Goal: Communication & Community: Answer question/provide support

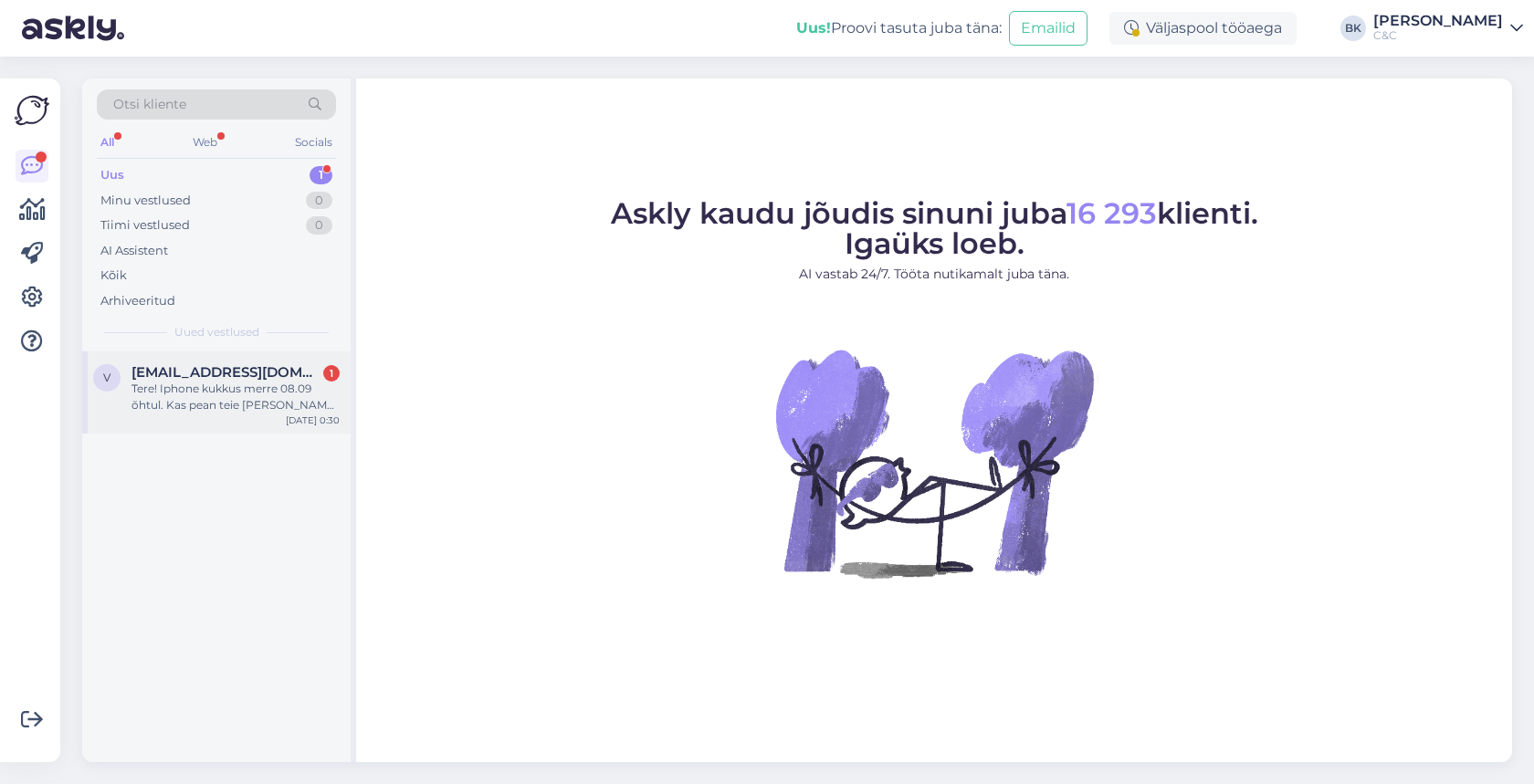
click at [239, 403] on div "Tere! Iphone kukkus merre 08.09 õhtul. Kas pean teie [PERSON_NAME] pöörduma?" at bounding box center [236, 397] width 209 height 33
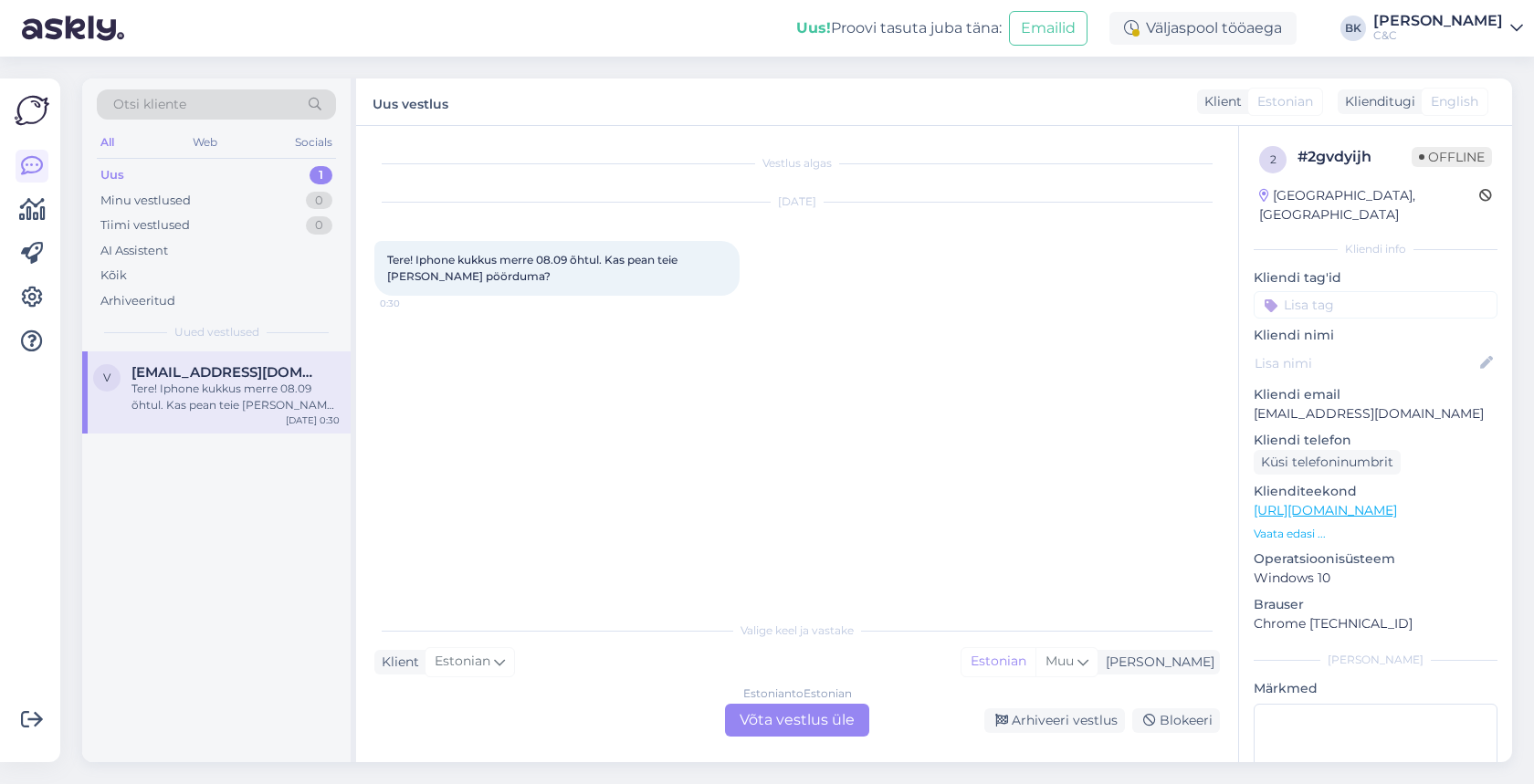
click at [775, 713] on div "Estonian to Estonian Võta vestlus üle" at bounding box center [798, 721] width 144 height 33
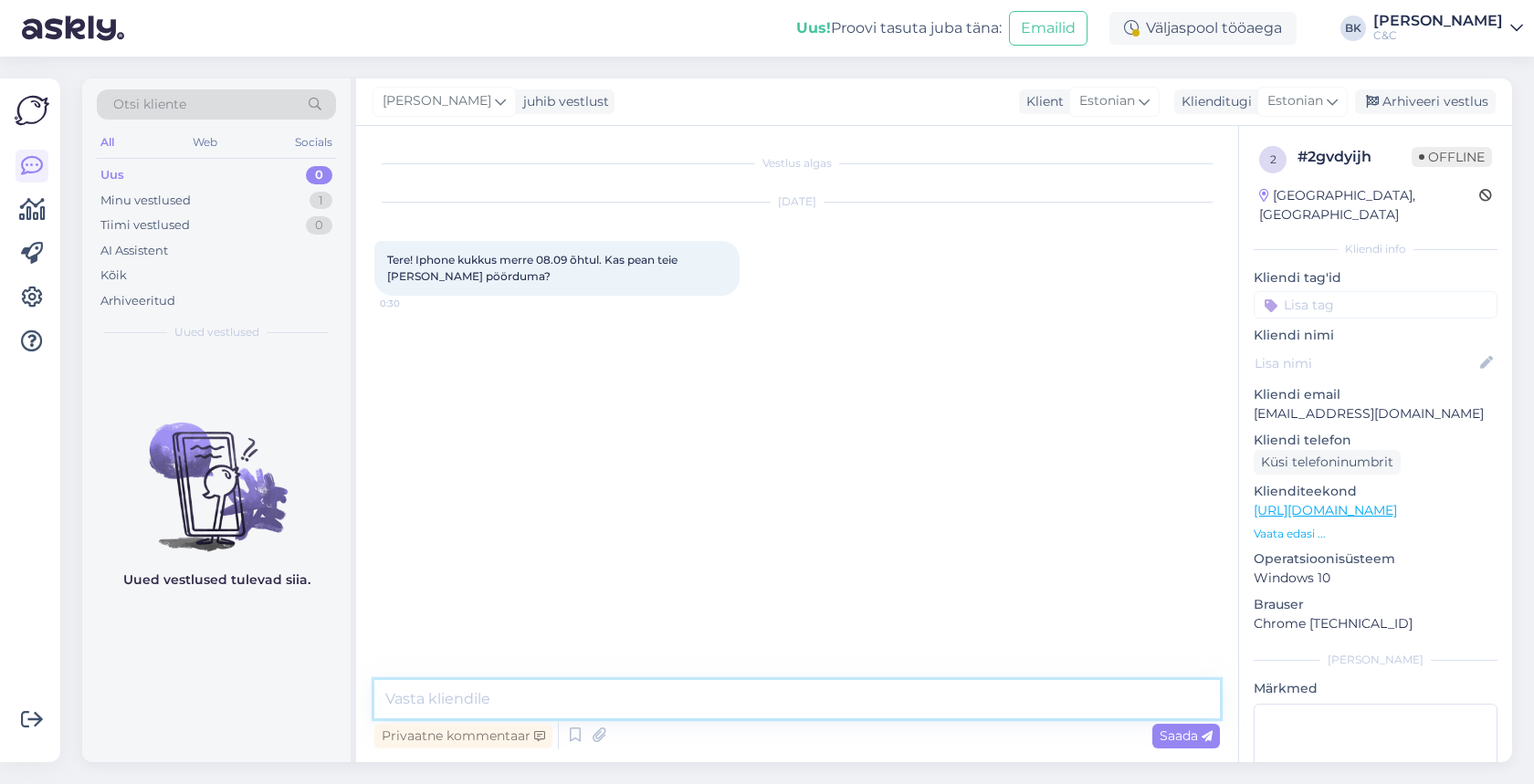
click at [710, 709] on textarea at bounding box center [797, 699] width 846 height 38
click at [580, 733] on icon at bounding box center [575, 736] width 21 height 27
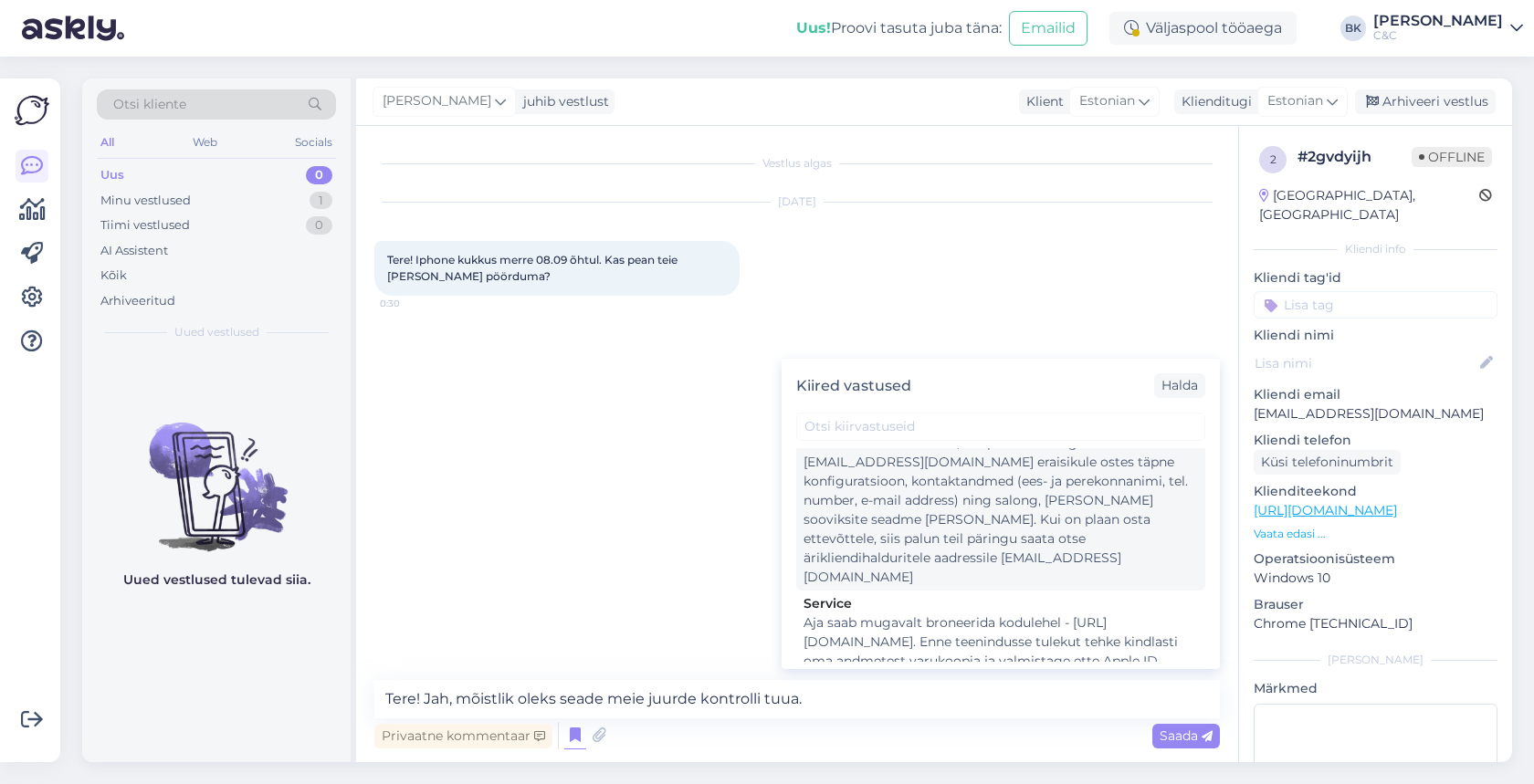
scroll to position [2756, 0]
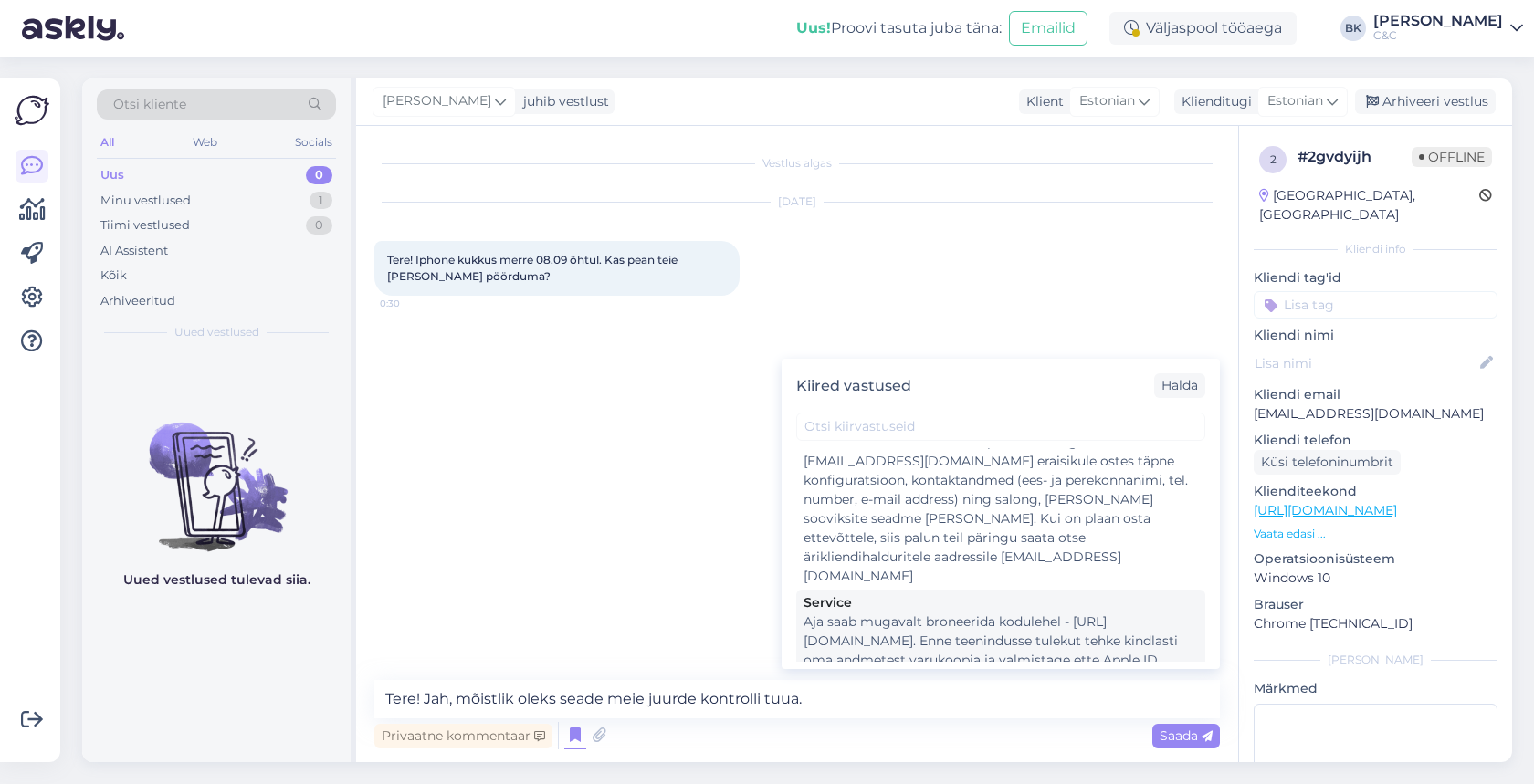
click at [974, 612] on div "Aja saab mugavalt broneerida kodulehel - [URL][DOMAIN_NAME]. Enne teenindusse t…" at bounding box center [1001, 680] width 395 height 135
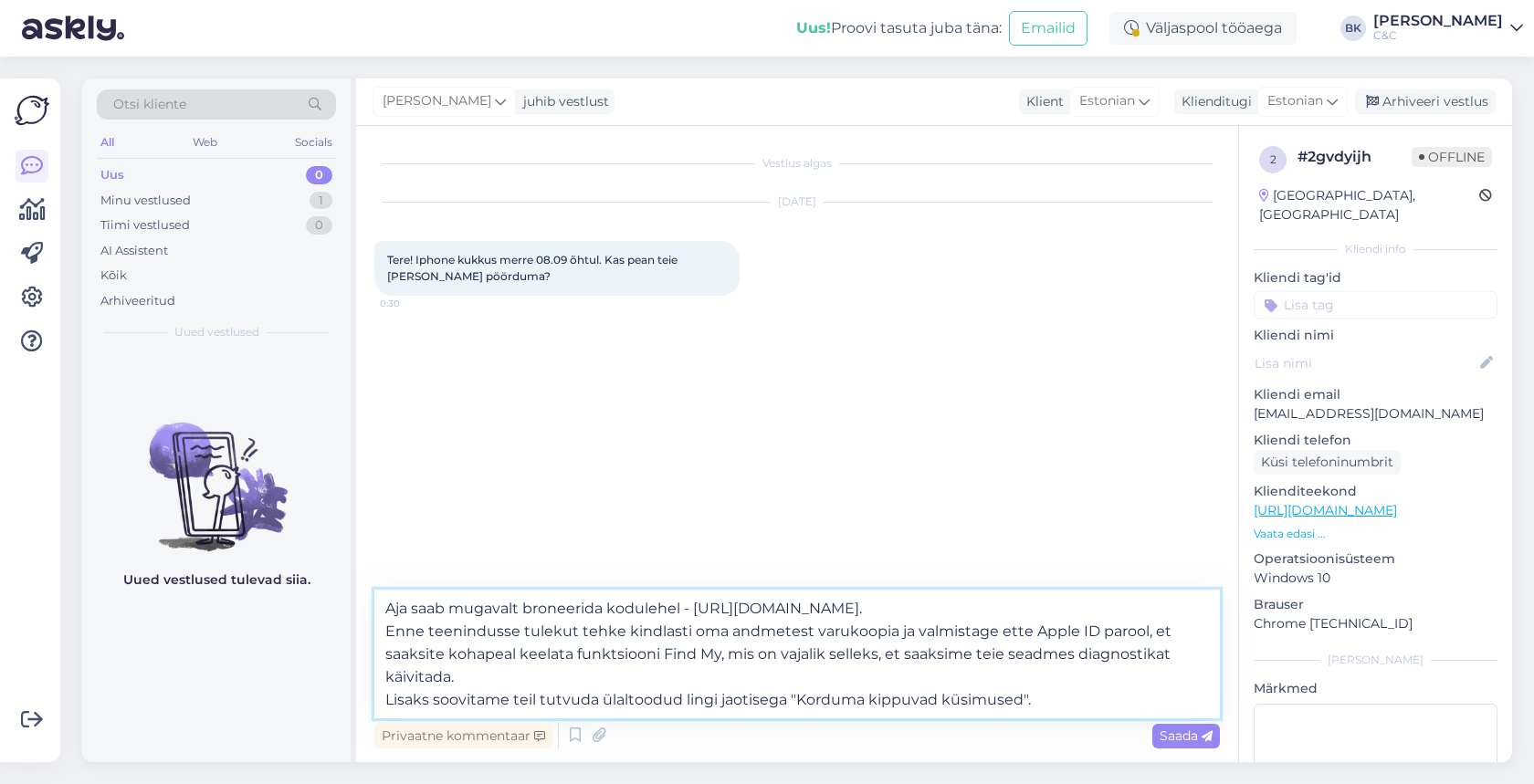
click at [937, 608] on textarea "Aja saab mugavalt broneerida kodulehel - [URL][DOMAIN_NAME]. Enne teenindusse t…" at bounding box center [797, 654] width 846 height 129
click at [376, 611] on textarea "Aja saab mugavalt broneerida kodulehel - [URL][DOMAIN_NAME]. Enne teenindusse t…" at bounding box center [797, 654] width 846 height 129
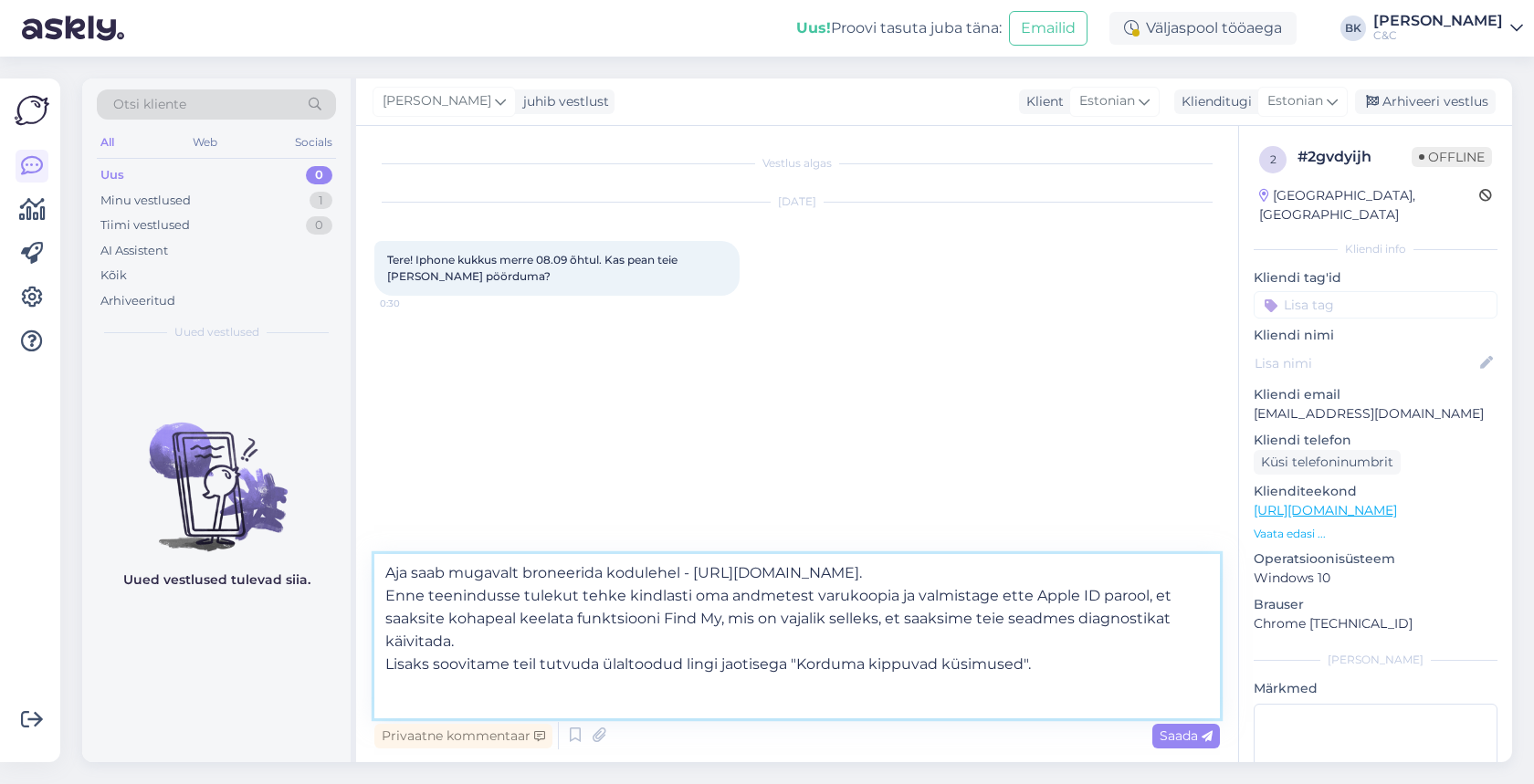
click at [410, 569] on textarea "Aja saab mugavalt broneerida kodulehel - [URL][DOMAIN_NAME]. Enne teenindusse t…" at bounding box center [797, 636] width 846 height 165
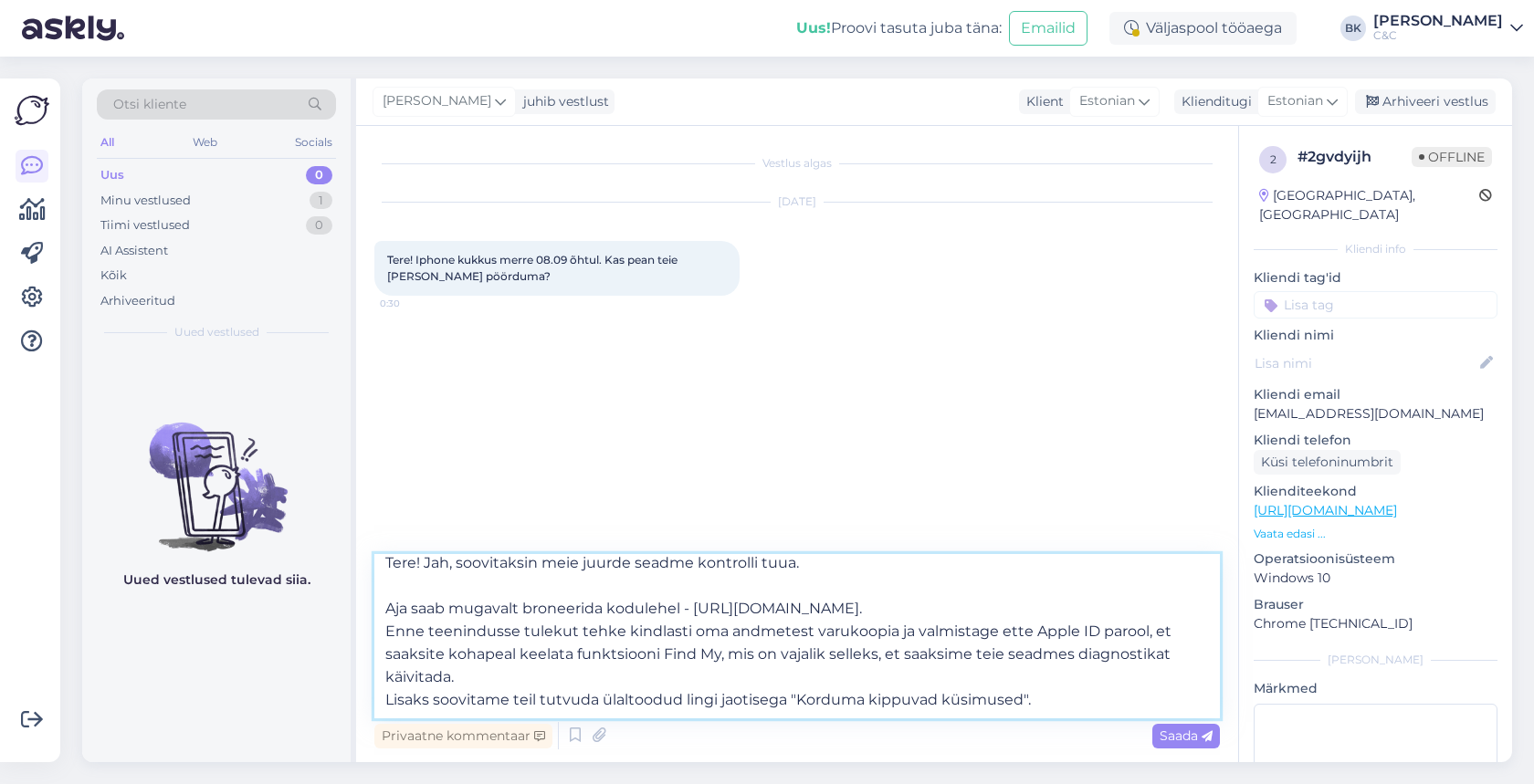
scroll to position [10, 0]
click at [922, 604] on textarea "Tere! Jah, soovitaksin meie juurde seadme kontrolli tuua. Aja saab mugavalt bro…" at bounding box center [797, 636] width 846 height 165
drag, startPoint x: 930, startPoint y: 608, endPoint x: 696, endPoint y: 611, distance: 234.0
click at [696, 611] on textarea "Tere! Jah, soovitaksin meie juurde seadme kontrolli tuua. Aja saab mugavalt bro…" at bounding box center [797, 636] width 846 height 165
paste textarea "[DOMAIN_NAME][URL]"
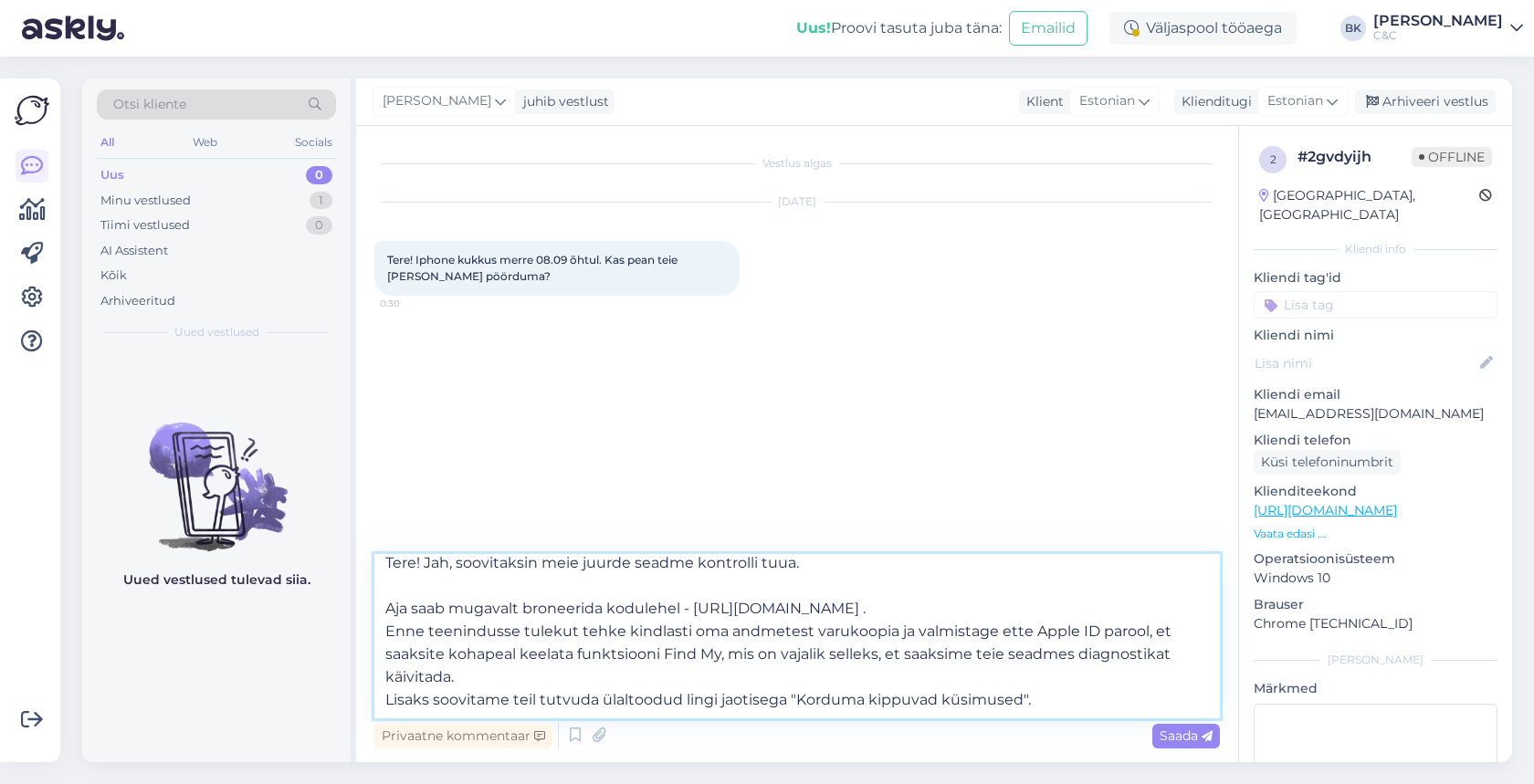
drag, startPoint x: 1029, startPoint y: 701, endPoint x: 546, endPoint y: 704, distance: 483.0
click at [546, 704] on textarea "Tere! Jah, soovitaksin meie juurde seadme kontrolli tuua. Aja saab mugavalt bro…" at bounding box center [797, 636] width 846 height 165
drag, startPoint x: 380, startPoint y: 699, endPoint x: 1098, endPoint y: 716, distance: 718.2
click at [1099, 717] on textarea "Tere! Jah, soovitaksin meie juurde seadme kontrolli tuua. Aja saab mugavalt bro…" at bounding box center [797, 636] width 846 height 165
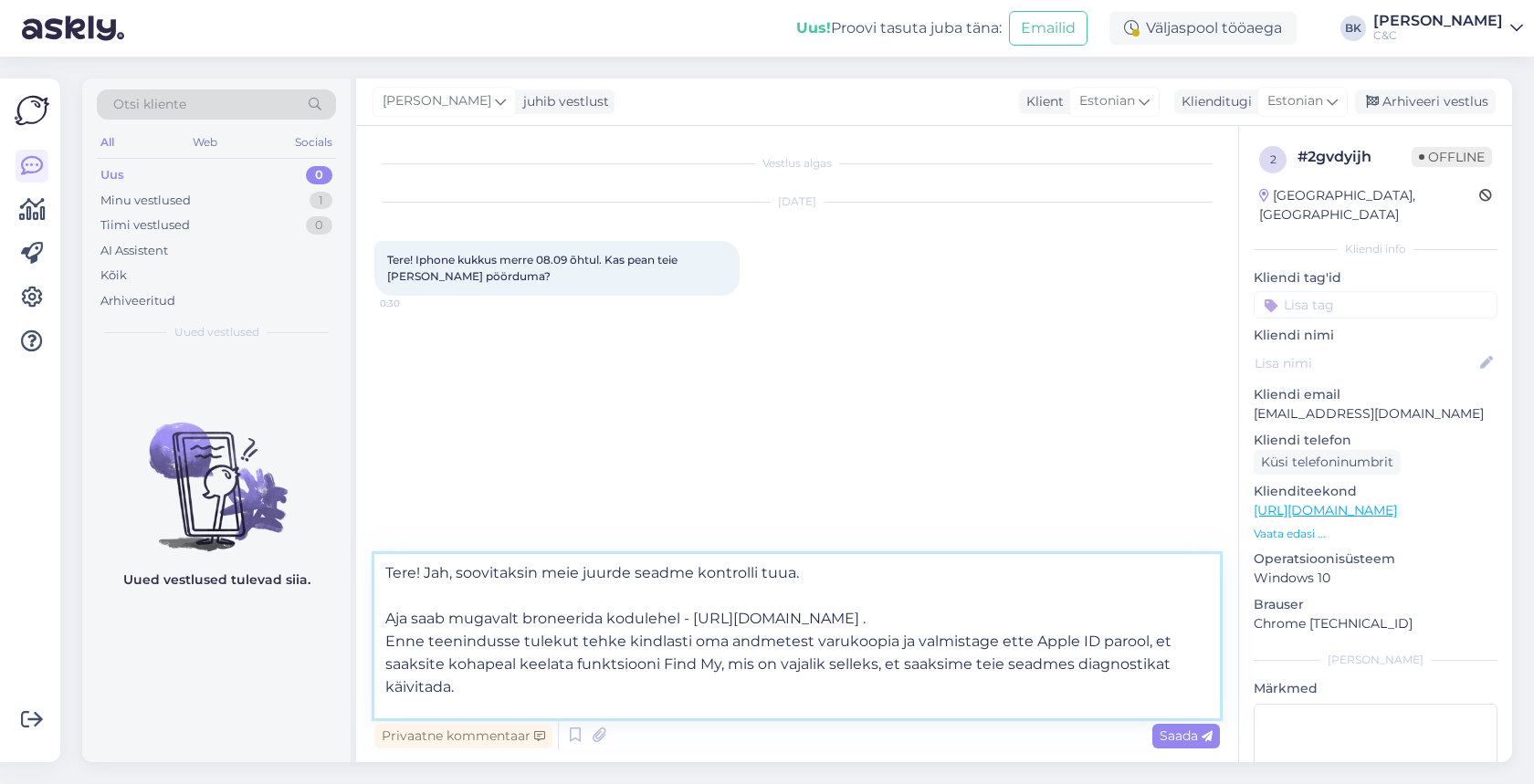
type textarea "Tere! Jah, soovitaksin meie juurde seadme kontrolli tuua. Aja saab mugavalt bro…"
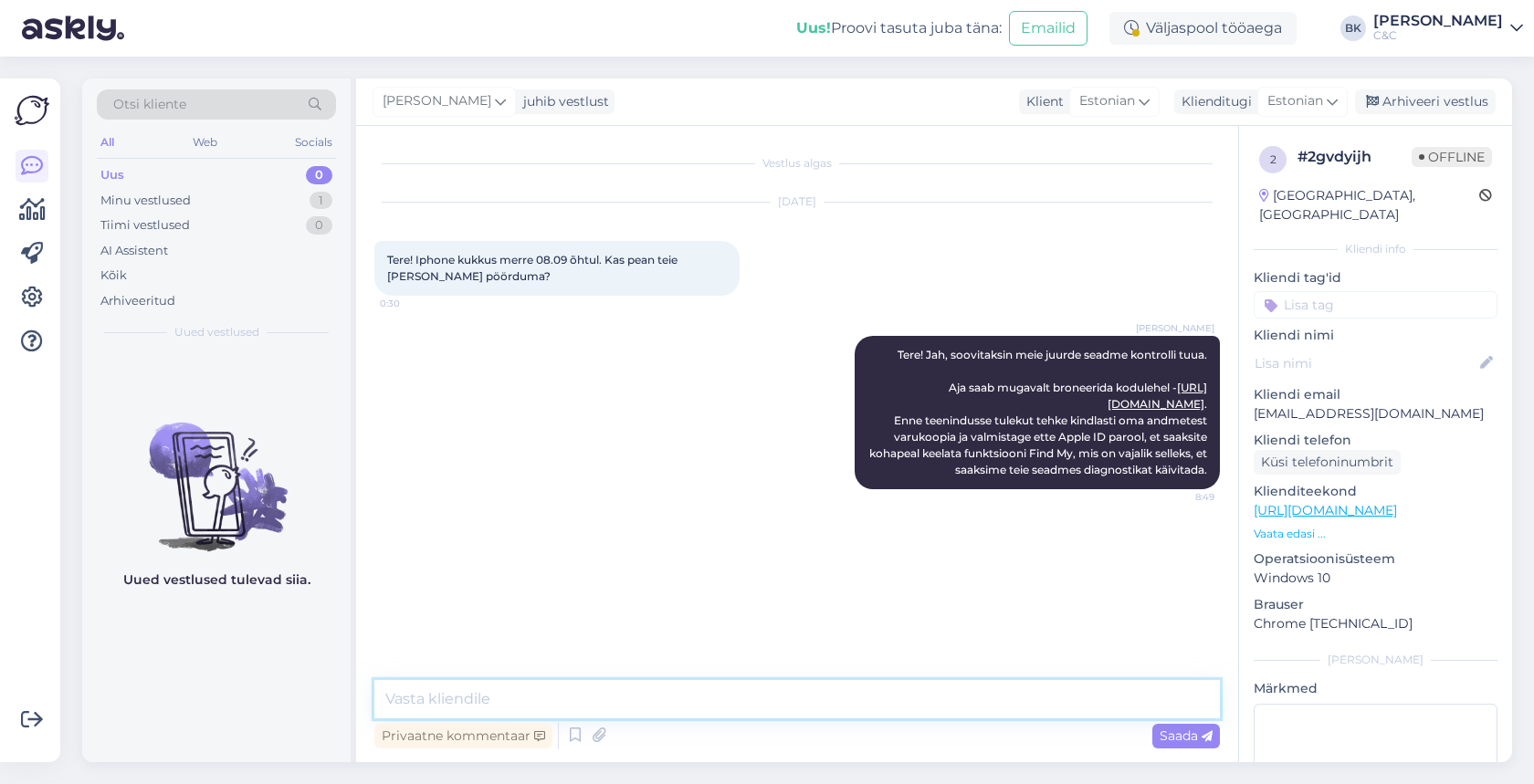
scroll to position [0, 0]
click at [571, 735] on icon at bounding box center [575, 736] width 21 height 27
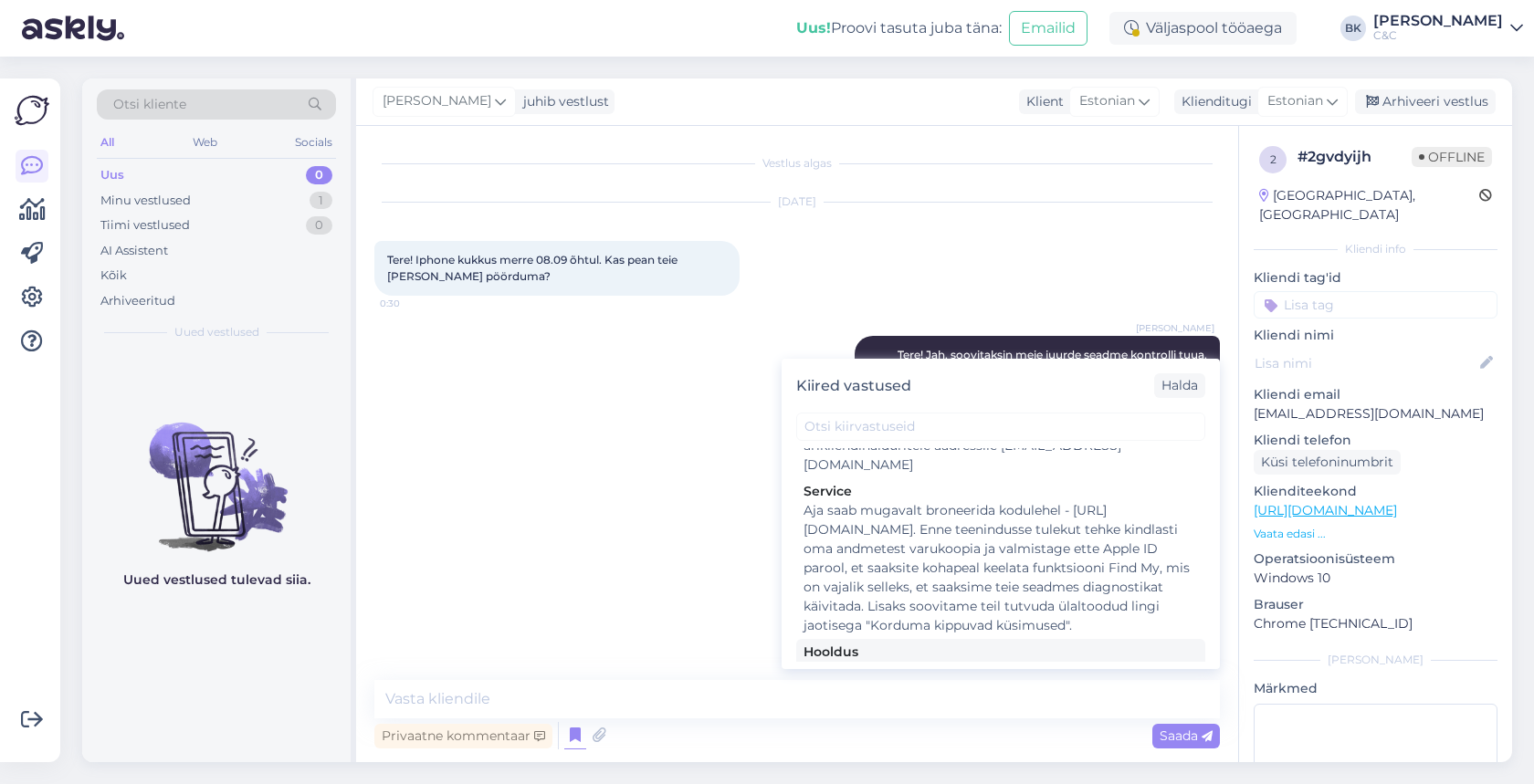
scroll to position [2869, 0]
click at [1005, 660] on div "Hooldusesse saab aega broneerida kodulehel - [URL][DOMAIN_NAME]. Enne hoolduses…" at bounding box center [1001, 718] width 395 height 115
type textarea "Hooldusesse saab aega broneerida kodulehel - [URL][DOMAIN_NAME]. Enne hoolduses…"
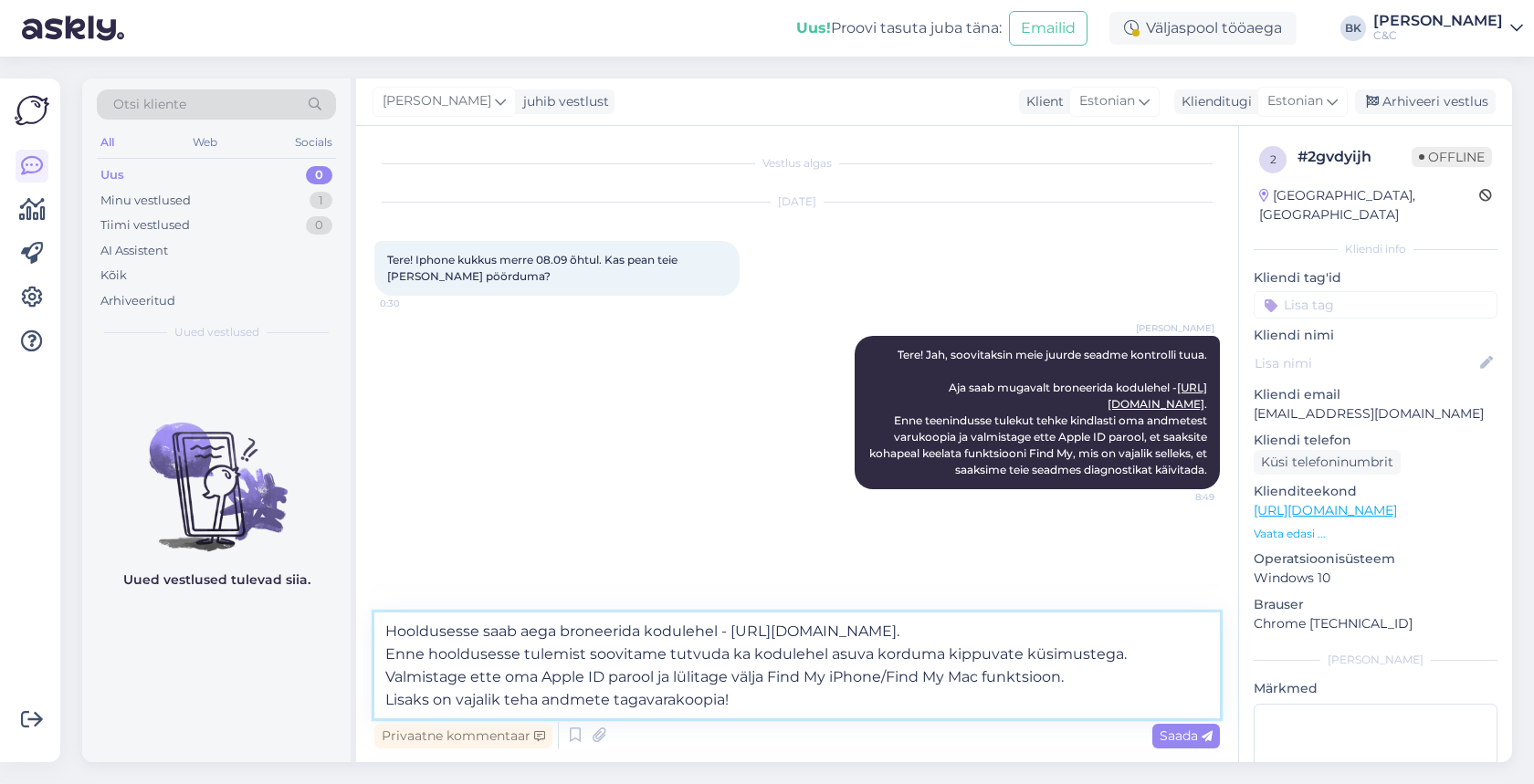
drag, startPoint x: 380, startPoint y: 635, endPoint x: 802, endPoint y: 732, distance: 433.0
click at [802, 734] on div "Hooldusesse saab aega broneerida kodulehel - [URL][DOMAIN_NAME]. Enne hoolduses…" at bounding box center [797, 683] width 846 height 140
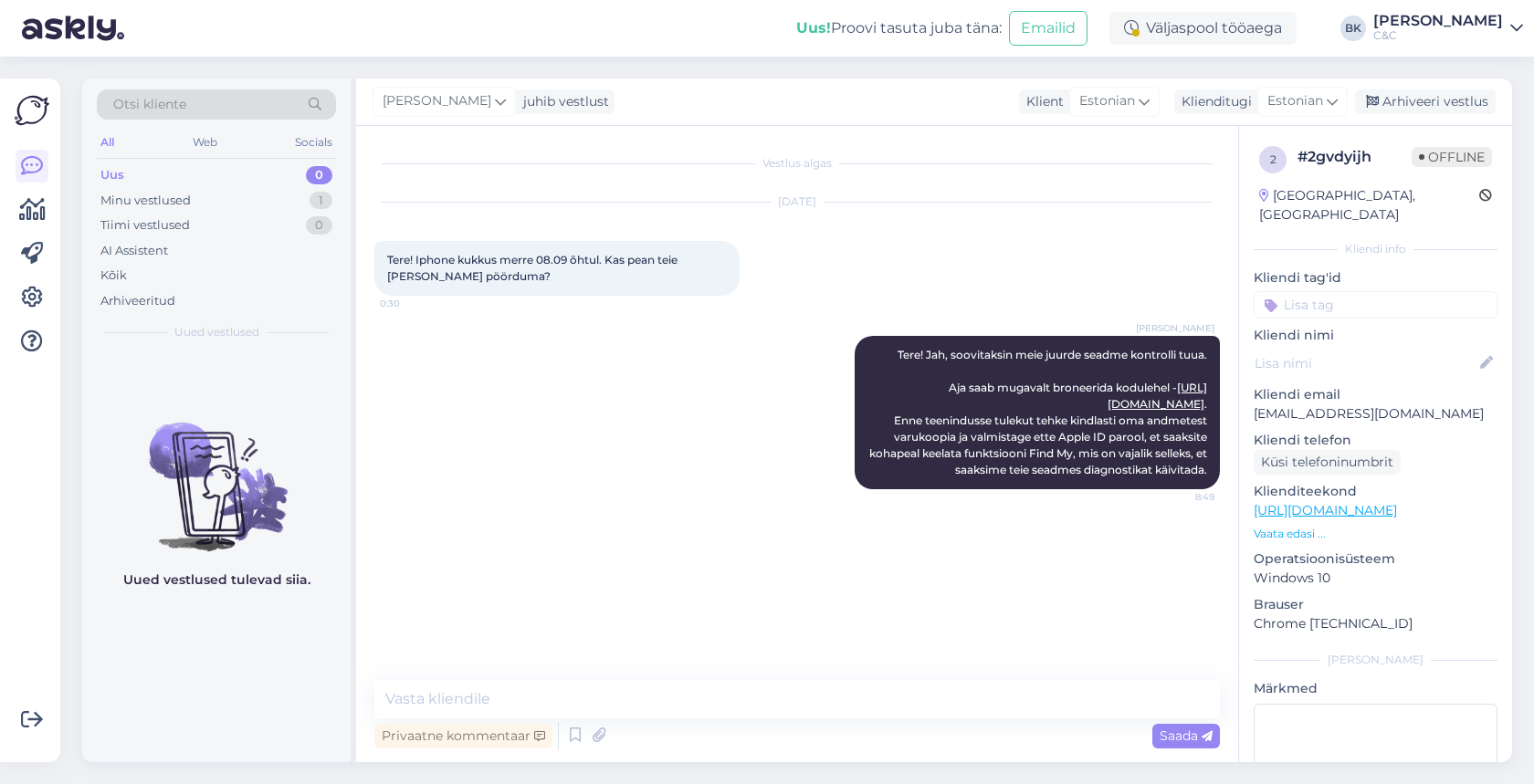
click at [817, 408] on div "[PERSON_NAME] Tere! Jah, soovitaksin meie juurde seadme kontrolli tuua. Aja saa…" at bounding box center [797, 412] width 846 height 194
click at [822, 412] on icon at bounding box center [824, 412] width 11 height 11
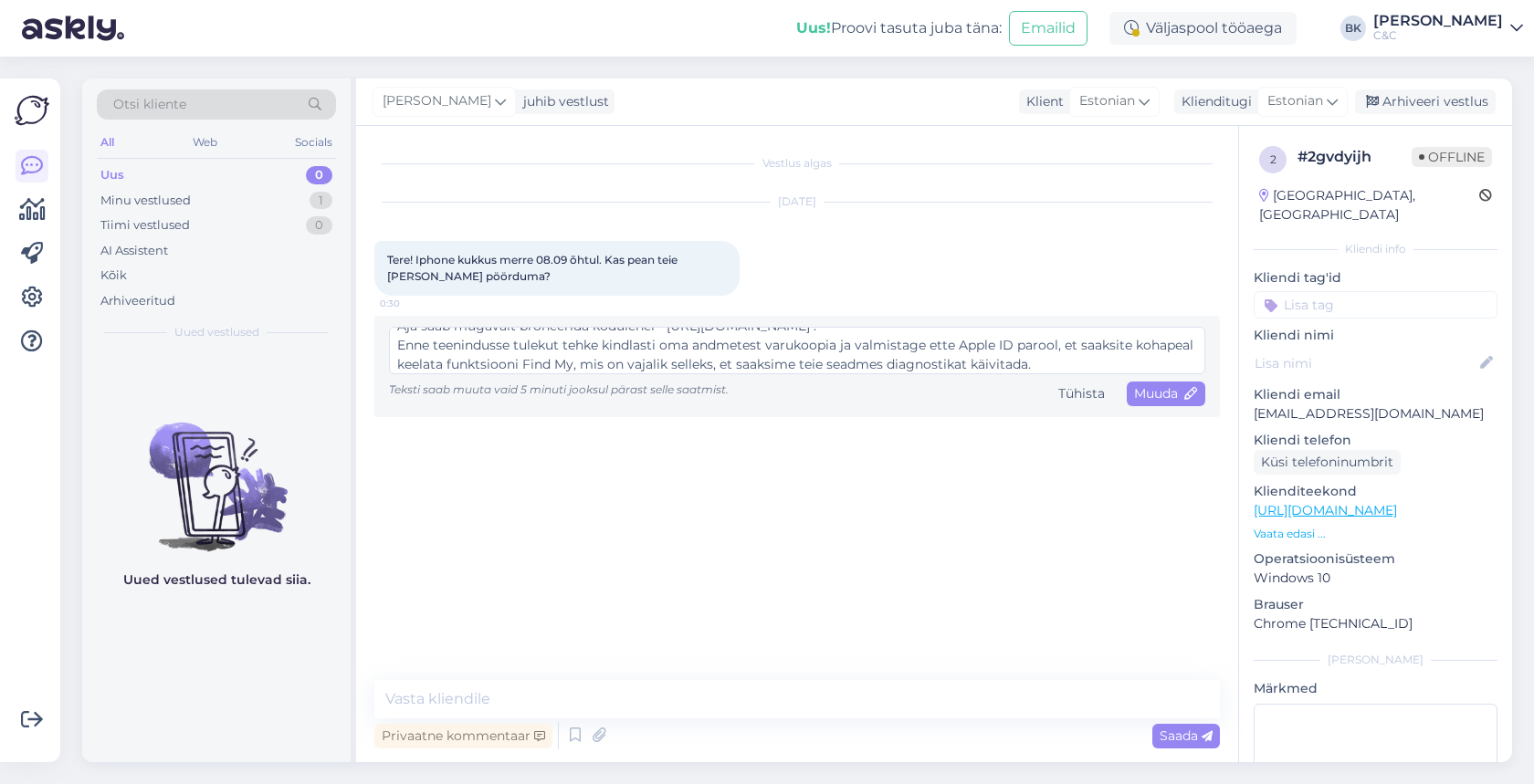
scroll to position [58, 0]
drag, startPoint x: 392, startPoint y: 341, endPoint x: 869, endPoint y: 404, distance: 481.1
click at [869, 404] on div "Tere! Jah, soovitaksin meie juurde seadme kontrolli tuua. Aja saab mugavalt bro…" at bounding box center [797, 366] width 816 height 79
type textarea "Tere! Jah, soovitaksin meie juurde seadme kontrolli tuua. Hooldusesse saab aega…"
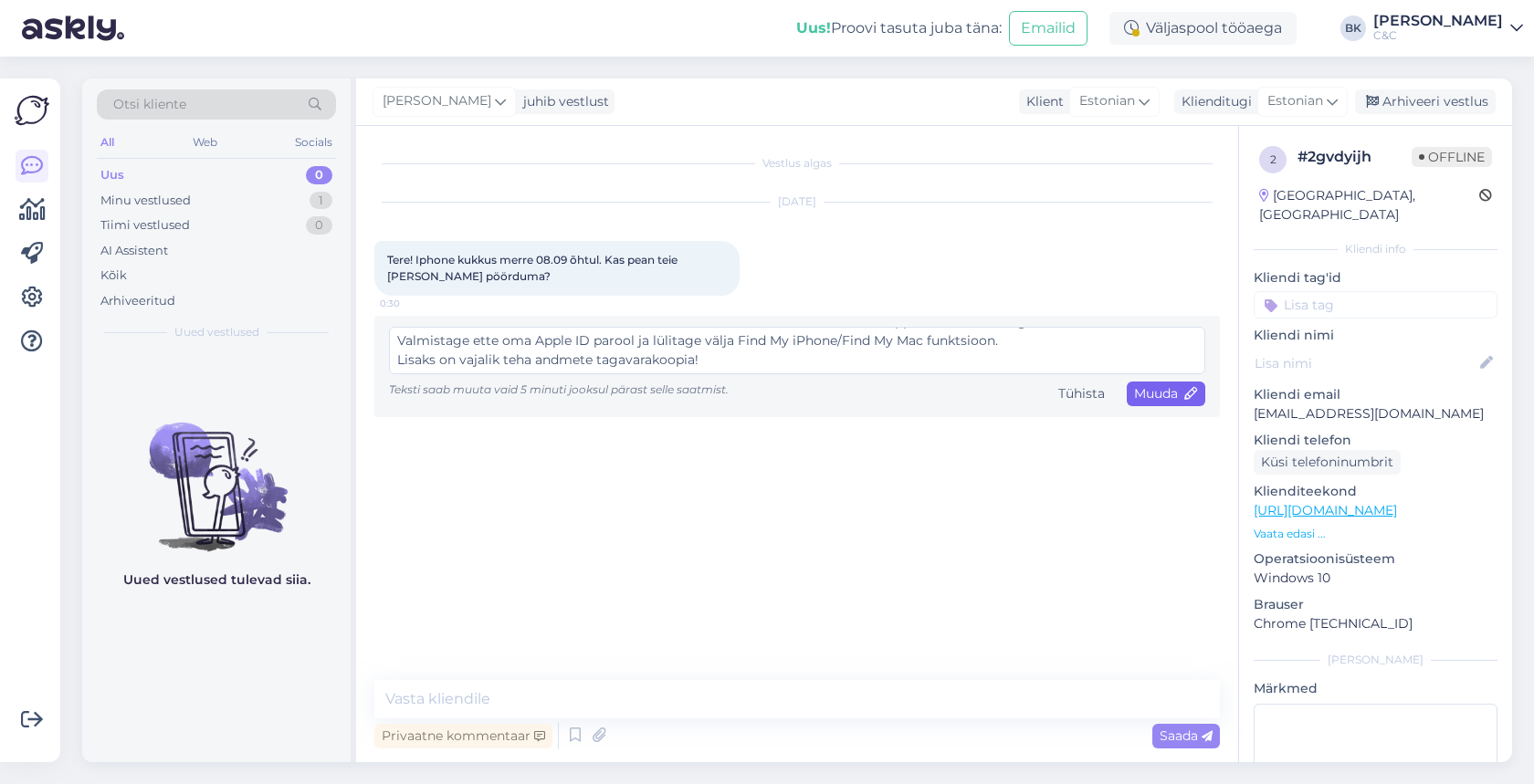
click at [1159, 394] on span "Muuda" at bounding box center [1166, 393] width 64 height 17
